Goal: Task Accomplishment & Management: Manage account settings

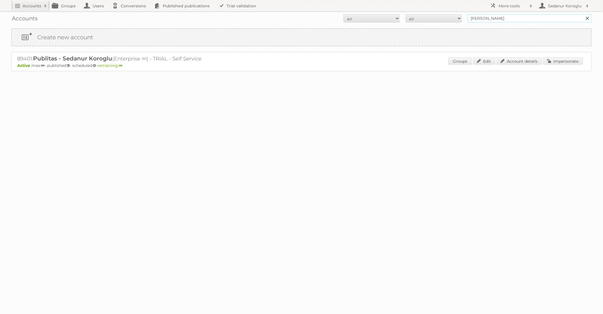
drag, startPoint x: 499, startPoint y: 17, endPoint x: 433, endPoint y: 17, distance: 66.1
click at [433, 17] on form "All Active Expired Pending All Paid Trials Self service seda koroglu Search" at bounding box center [301, 18] width 581 height 8
type input "dm drogerie"
click at [583, 14] on input "Search" at bounding box center [587, 18] width 8 height 8
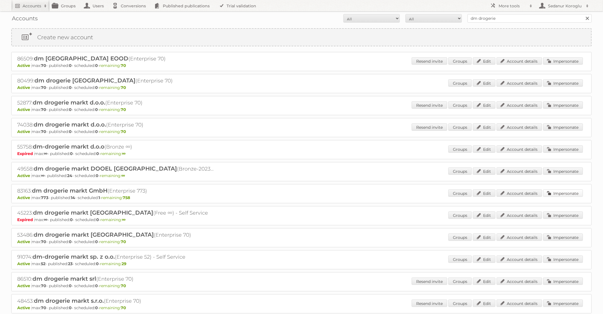
click at [566, 193] on link "Impersonate" at bounding box center [564, 192] width 40 height 7
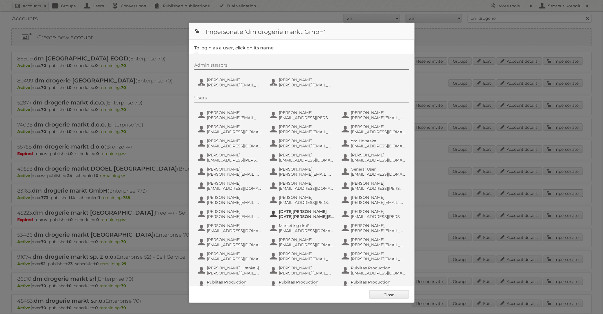
scroll to position [54, 0]
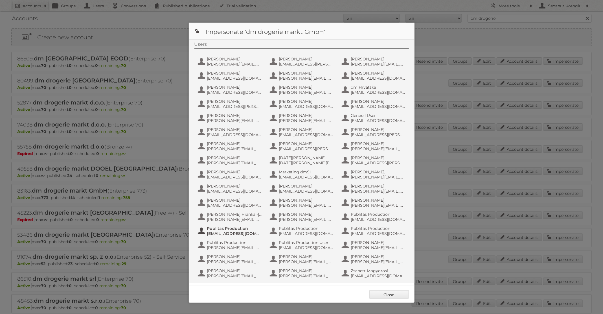
click at [229, 229] on span "Publitas Production" at bounding box center [234, 228] width 55 height 5
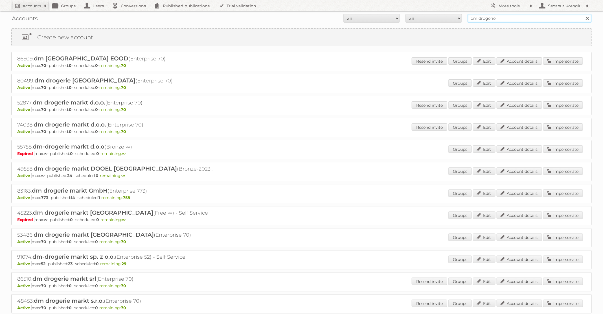
drag, startPoint x: 514, startPoint y: 19, endPoint x: 436, endPoint y: 13, distance: 78.2
click at [436, 13] on div "Accounts All Active Expired Pending All Paid Trials Self service dm drogerie Se…" at bounding box center [301, 18] width 581 height 14
type input "seda koroglu"
click at [583, 14] on input "Search" at bounding box center [587, 18] width 8 height 8
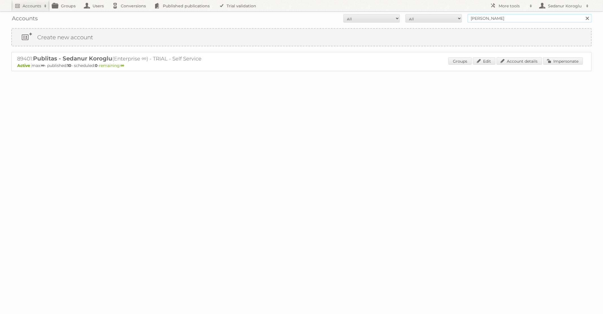
drag, startPoint x: 500, startPoint y: 19, endPoint x: 455, endPoint y: 17, distance: 44.4
click at [455, 17] on form "All Active Expired Pending All Paid Trials Self service seda koroglu Search" at bounding box center [301, 18] width 581 height 8
type input "[PERSON_NAME] NL"
click at [583, 14] on input "Search" at bounding box center [587, 18] width 8 height 8
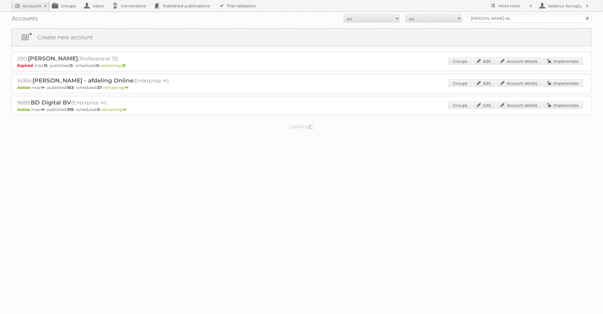
click at [556, 86] on div "Groups Edit Account details Impersonate" at bounding box center [516, 83] width 135 height 8
click at [561, 84] on link "Impersonate" at bounding box center [564, 82] width 40 height 7
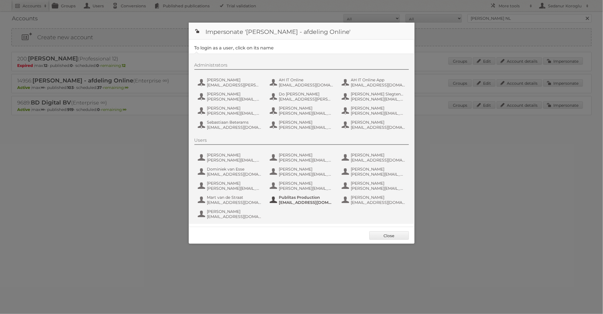
click at [288, 200] on span "fs+ah@publitas.com" at bounding box center [306, 202] width 55 height 5
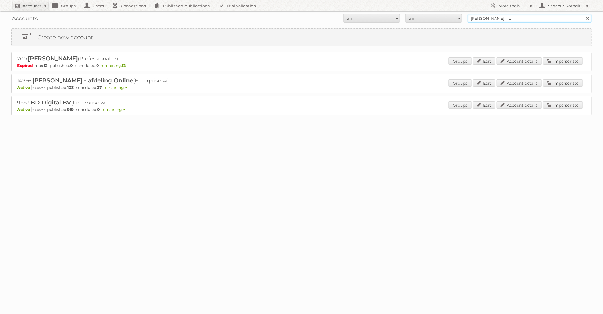
drag, startPoint x: 505, startPoint y: 19, endPoint x: 424, endPoint y: 9, distance: 81.6
click at [424, 9] on body "Accounts Search Advanced Search Create new account Groups Users Conversions Pub…" at bounding box center [301, 157] width 603 height 314
type input "Plus Retail"
click at [583, 14] on input "Search" at bounding box center [587, 18] width 8 height 8
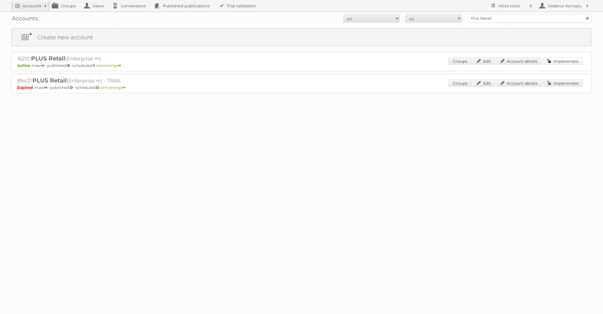
click at [571, 58] on link "Impersonate" at bounding box center [564, 60] width 40 height 7
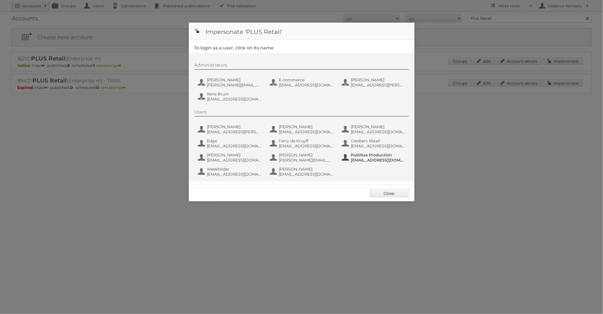
click at [376, 155] on span "Publitas Production" at bounding box center [378, 154] width 55 height 5
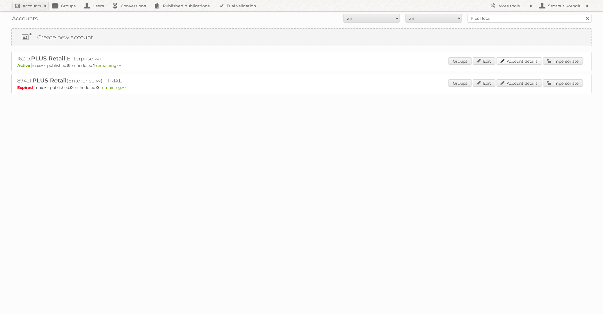
click at [514, 63] on link "Account details" at bounding box center [519, 60] width 45 height 7
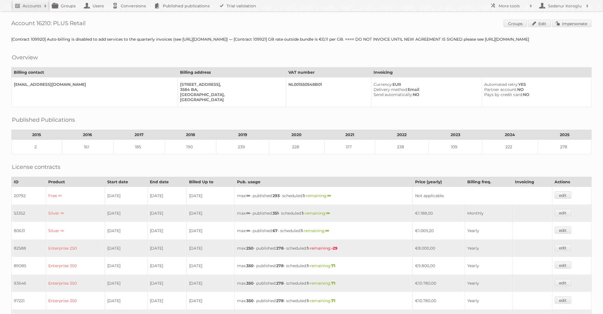
click at [28, 6] on h2 "Accounts" at bounding box center [32, 6] width 19 height 6
click at [28, 28] on link "Advanced Search" at bounding box center [76, 30] width 129 height 8
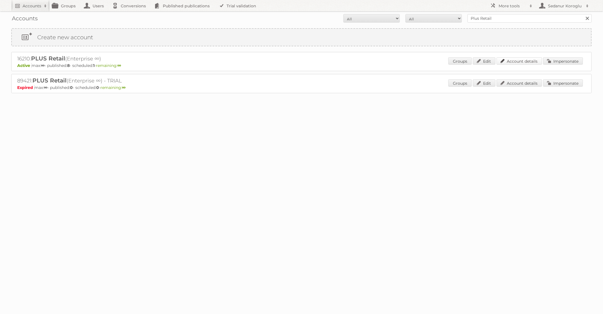
click at [523, 60] on link "Account details" at bounding box center [519, 60] width 45 height 7
click at [568, 58] on link "Impersonate" at bounding box center [564, 60] width 40 height 7
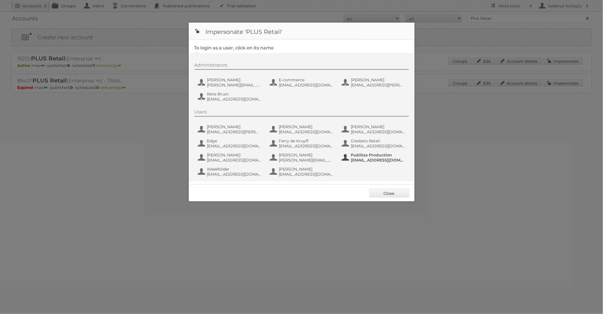
click at [376, 158] on span "fs+coop@publitas.com" at bounding box center [378, 160] width 55 height 5
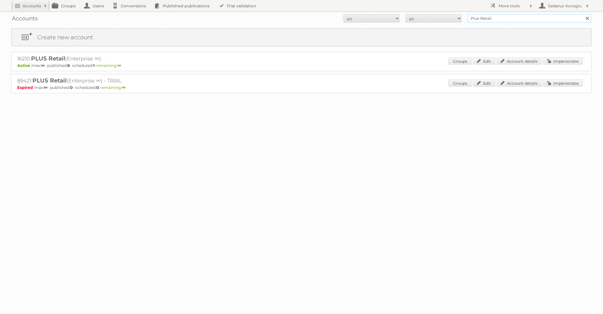
drag, startPoint x: 491, startPoint y: 17, endPoint x: 459, endPoint y: 18, distance: 32.2
click at [459, 18] on form "All Active Expired Pending All Paid Trials Self service Plus Retail Search" at bounding box center [301, 18] width 581 height 8
type input "l"
type input "Bruna"
click at [583, 14] on input "Search" at bounding box center [587, 18] width 8 height 8
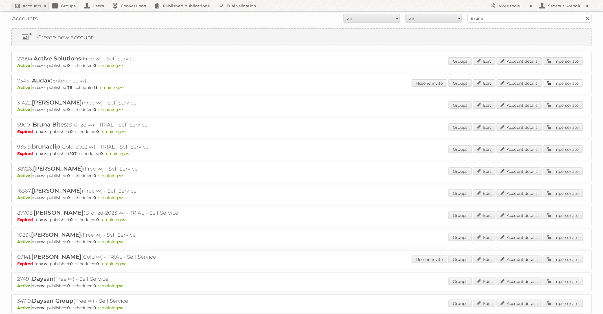
click at [579, 84] on link "Impersonate" at bounding box center [564, 82] width 40 height 7
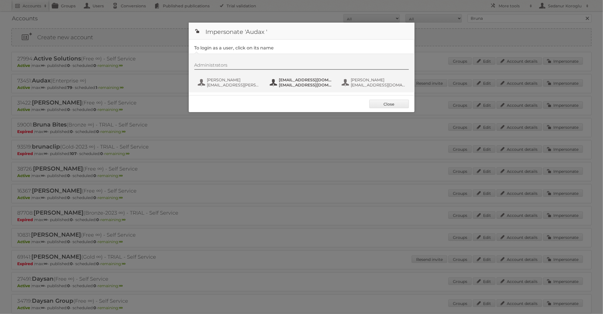
click at [312, 82] on span "[EMAIL_ADDRESS][DOMAIN_NAME]" at bounding box center [306, 79] width 55 height 5
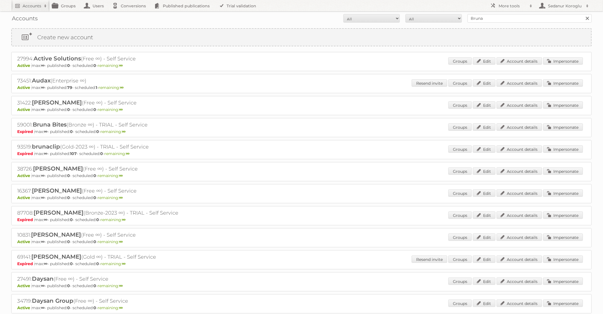
click at [490, 12] on div "Accounts All Active Expired Pending All Paid Trials Self service Bruna Search" at bounding box center [301, 18] width 581 height 14
click at [490, 18] on input "Bruna" at bounding box center [530, 18] width 124 height 8
type input "Plus Retail"
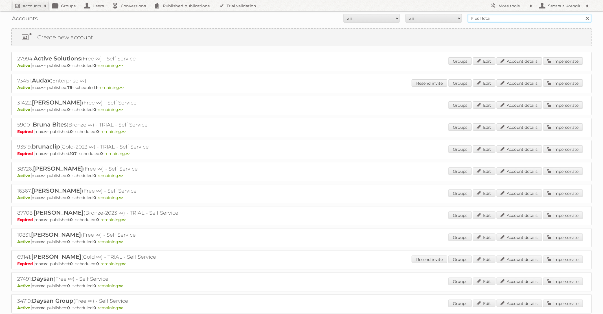
click at [583, 14] on input "Search" at bounding box center [587, 18] width 8 height 8
